Goal: Task Accomplishment & Management: Complete application form

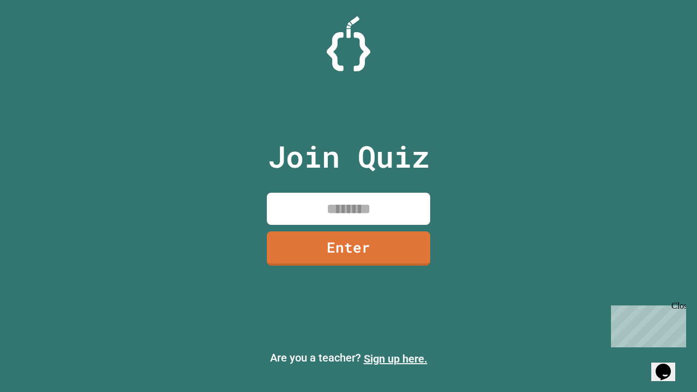
click at [395, 359] on link "Sign up here." at bounding box center [396, 358] width 64 height 13
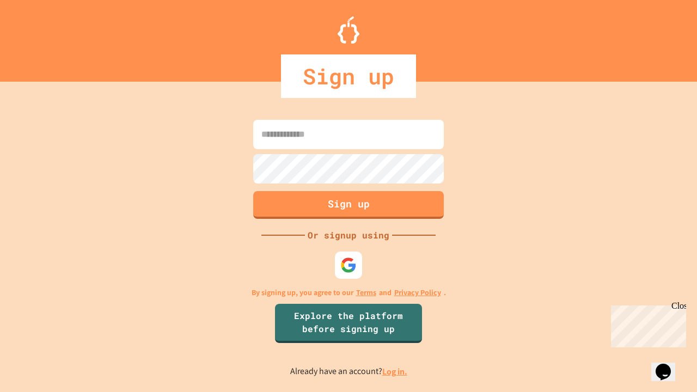
click at [395, 371] on link "Log in." at bounding box center [394, 371] width 25 height 11
